Goal: Task Accomplishment & Management: Use online tool/utility

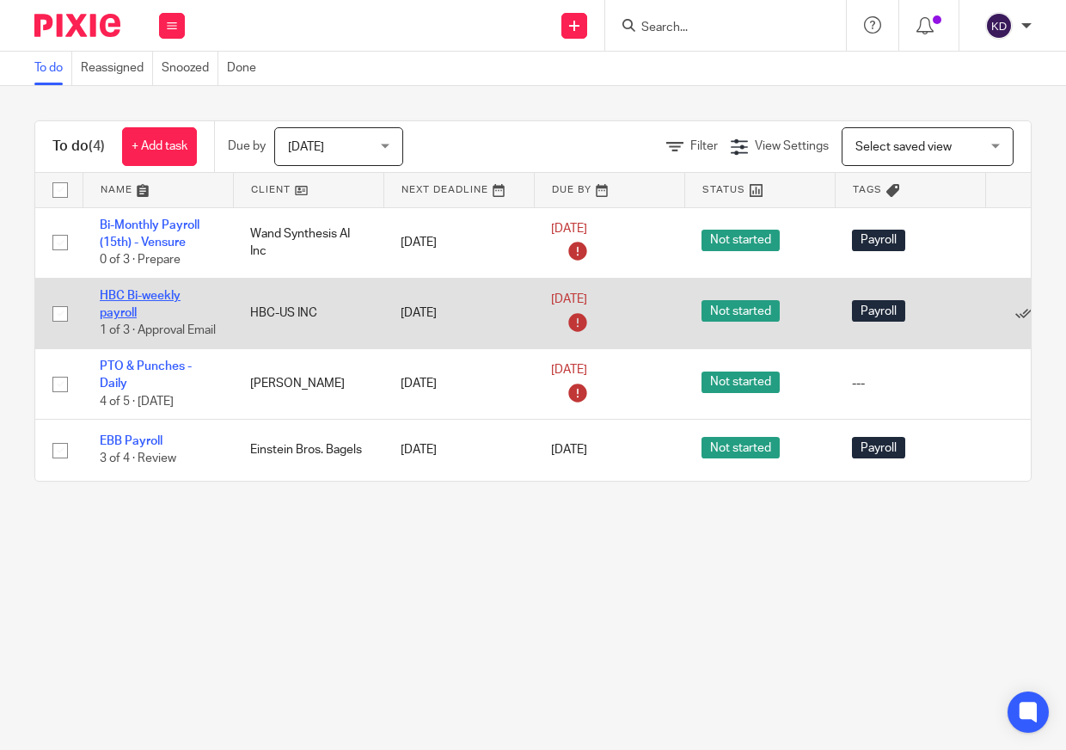
click at [107, 295] on link "HBC Bi-weekly payroll" at bounding box center [140, 304] width 81 height 29
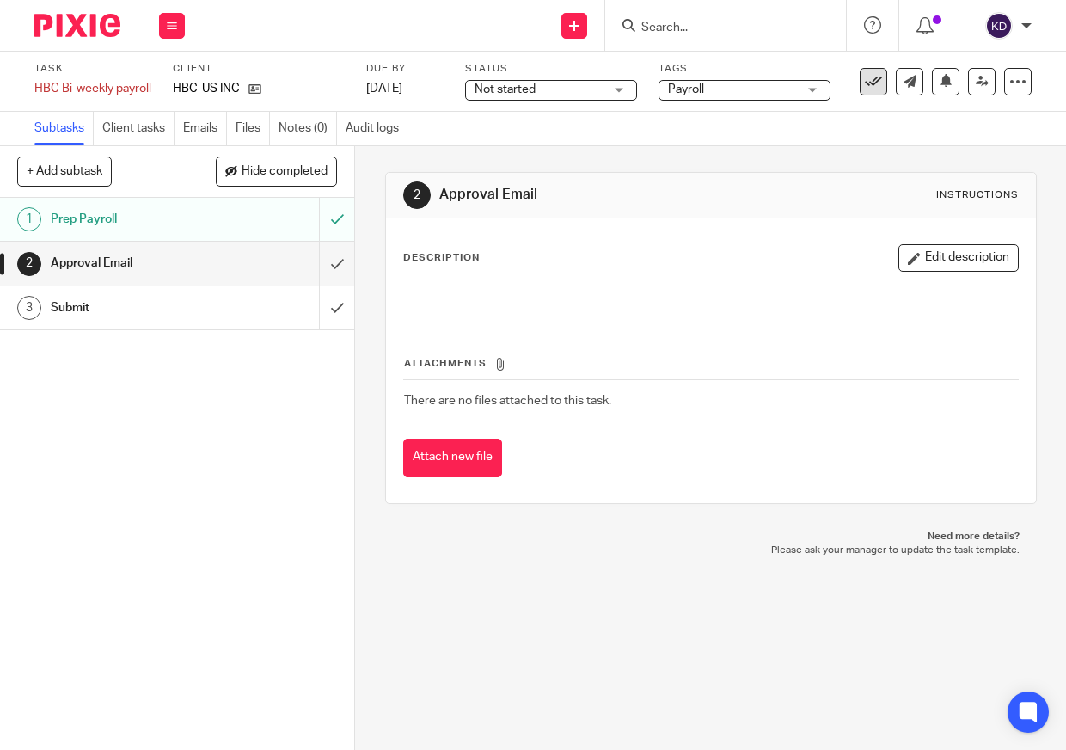
click at [867, 78] on icon at bounding box center [873, 81] width 17 height 17
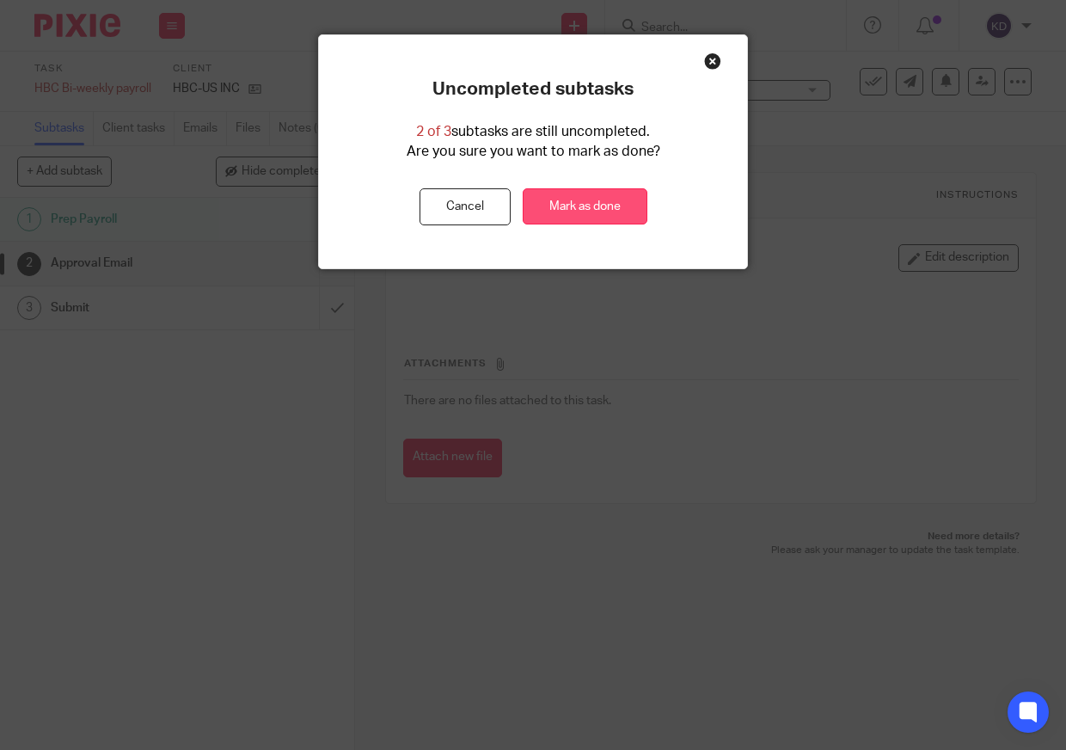
click at [593, 202] on link "Mark as done" at bounding box center [585, 206] width 125 height 37
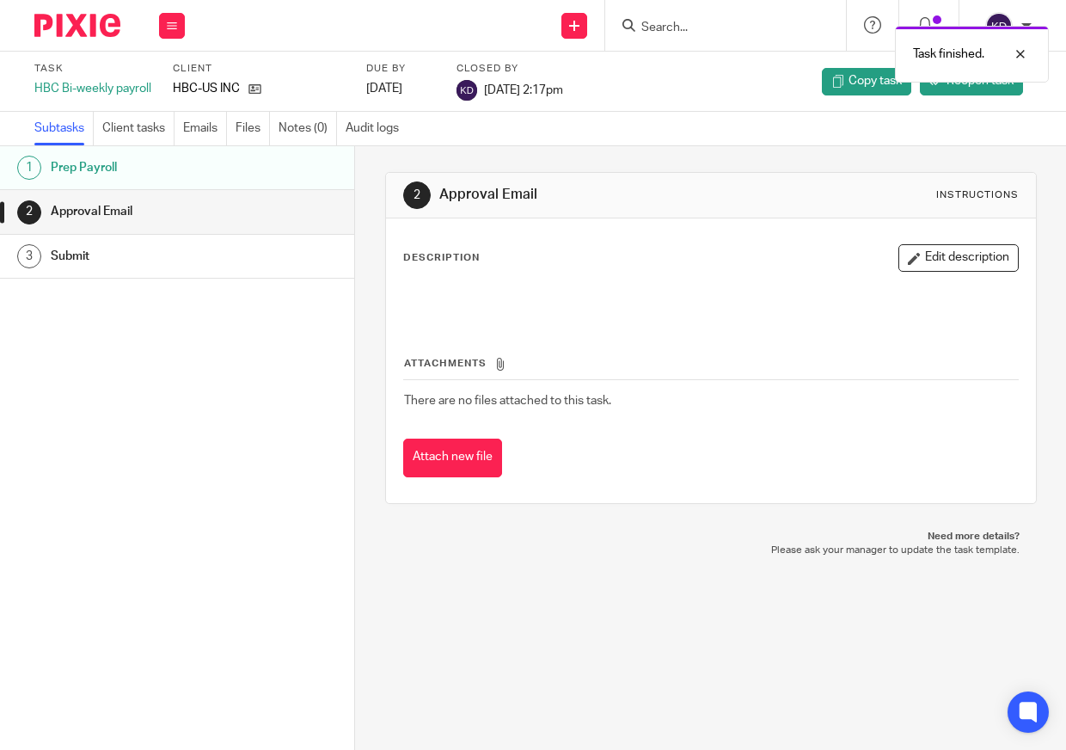
click at [74, 32] on img at bounding box center [77, 25] width 86 height 23
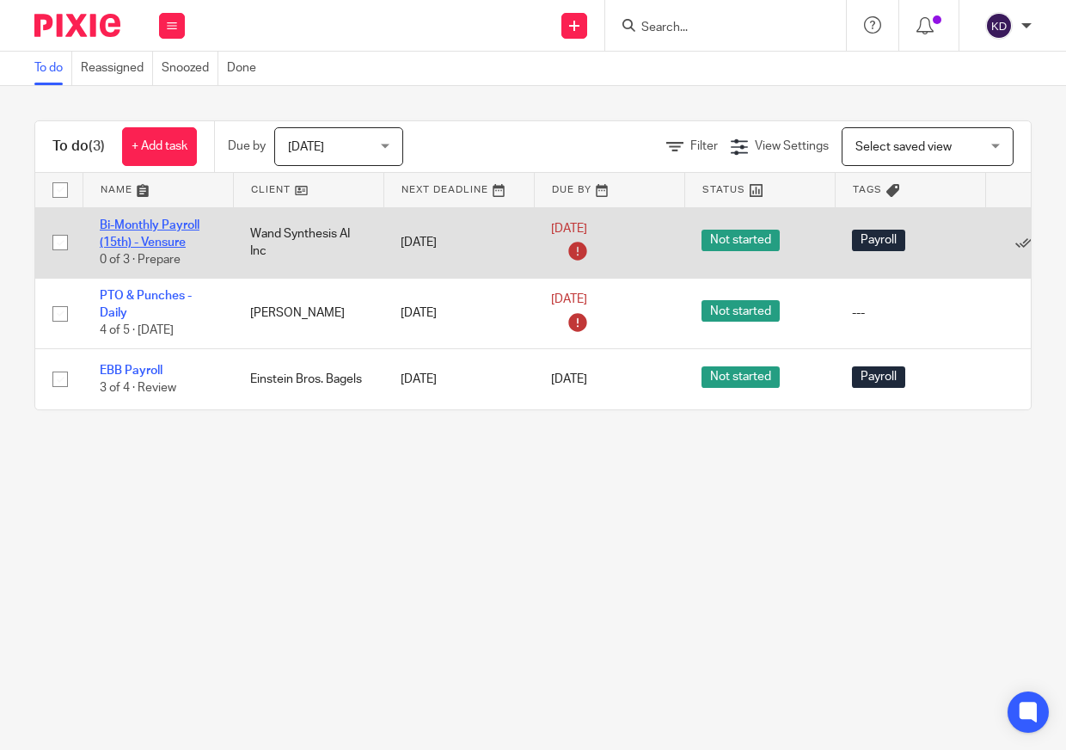
click at [167, 237] on link "Bi-Monthly Payroll (15th) - Vensure" at bounding box center [150, 233] width 100 height 29
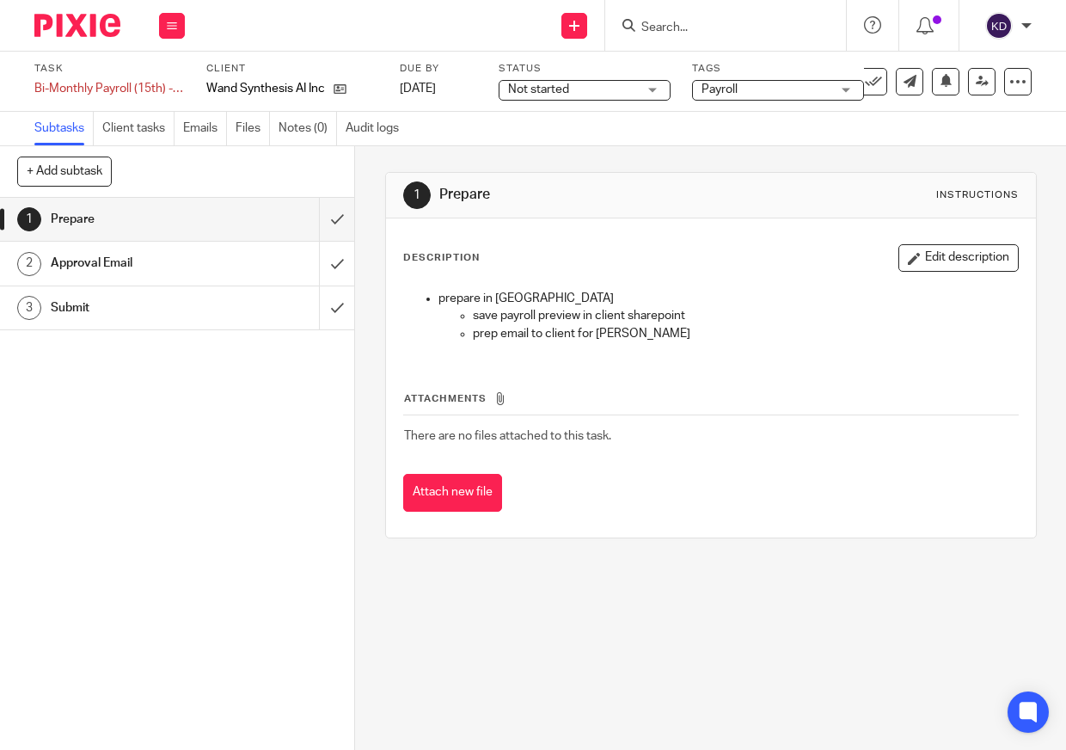
drag, startPoint x: 59, startPoint y: 11, endPoint x: 63, endPoint y: 22, distance: 11.7
click at [59, 11] on div at bounding box center [71, 25] width 142 height 51
click at [70, 30] on img at bounding box center [77, 25] width 86 height 23
